Goal: Navigation & Orientation: Find specific page/section

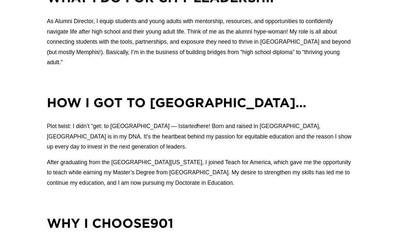
scroll to position [368, 0]
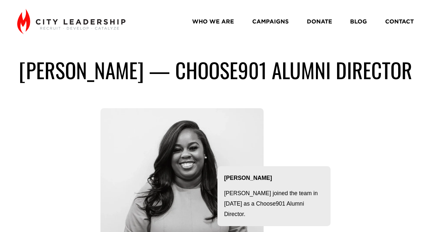
click at [228, 22] on link "WHO WE ARE" at bounding box center [213, 21] width 42 height 11
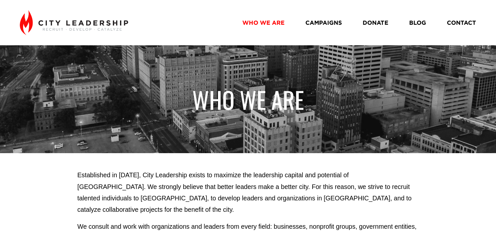
click at [107, 23] on img at bounding box center [74, 22] width 108 height 25
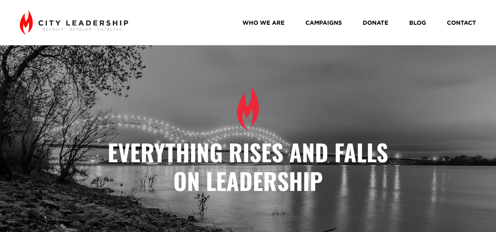
click at [251, 29] on div "WHO WE ARE CAMPAIGNS DONATE BLOG CONTACT" at bounding box center [248, 22] width 456 height 25
click at [253, 23] on link "WHO WE ARE" at bounding box center [263, 23] width 42 height 12
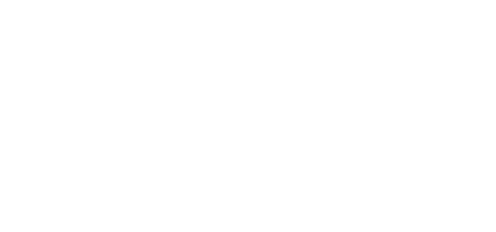
scroll to position [554, 0]
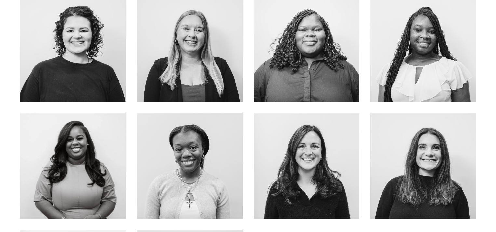
click at [96, 143] on div at bounding box center [73, 166] width 106 height 106
click at [90, 172] on link "ABOUT ME" at bounding box center [73, 179] width 52 height 17
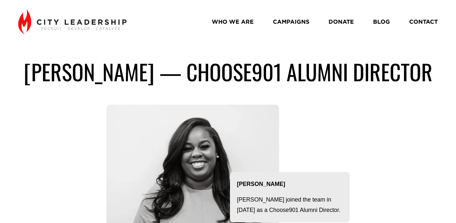
click at [247, 21] on link "WHO WE ARE" at bounding box center [233, 21] width 42 height 11
